Goal: Transaction & Acquisition: Book appointment/travel/reservation

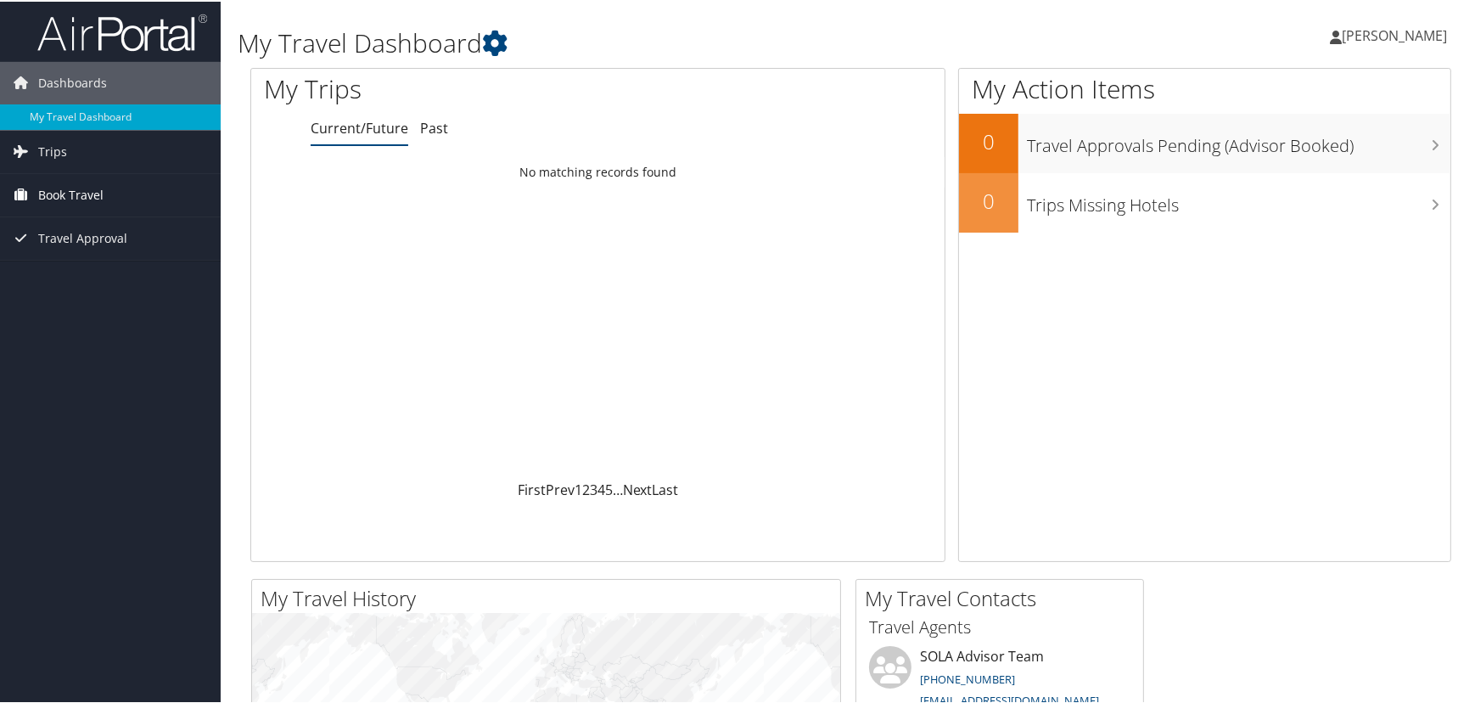
click at [68, 192] on span "Book Travel" at bounding box center [70, 193] width 65 height 42
click at [97, 249] on link "Book/Manage Online Trips" at bounding box center [110, 252] width 221 height 25
